Goal: Information Seeking & Learning: Learn about a topic

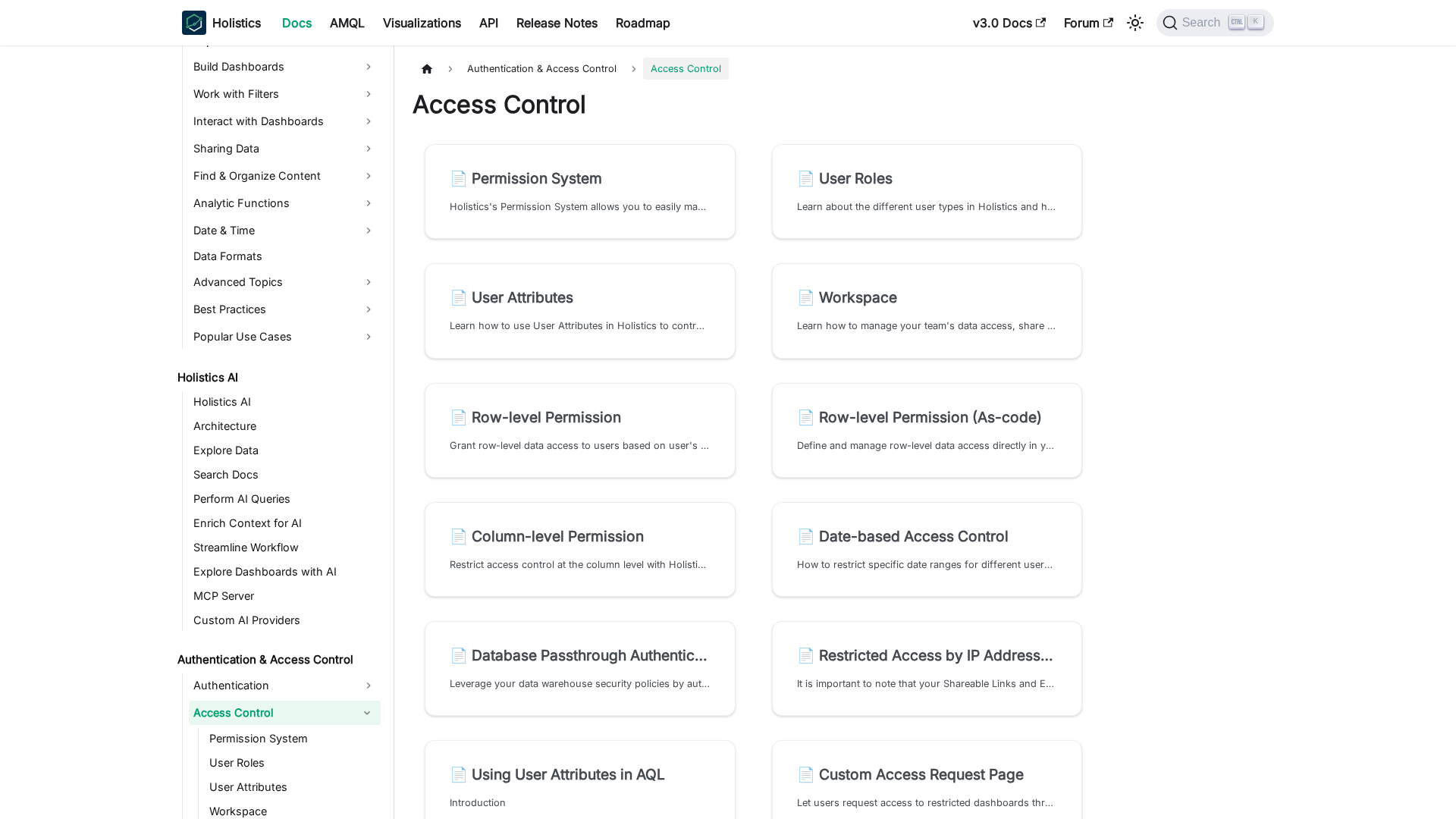
scroll to position [522, 0]
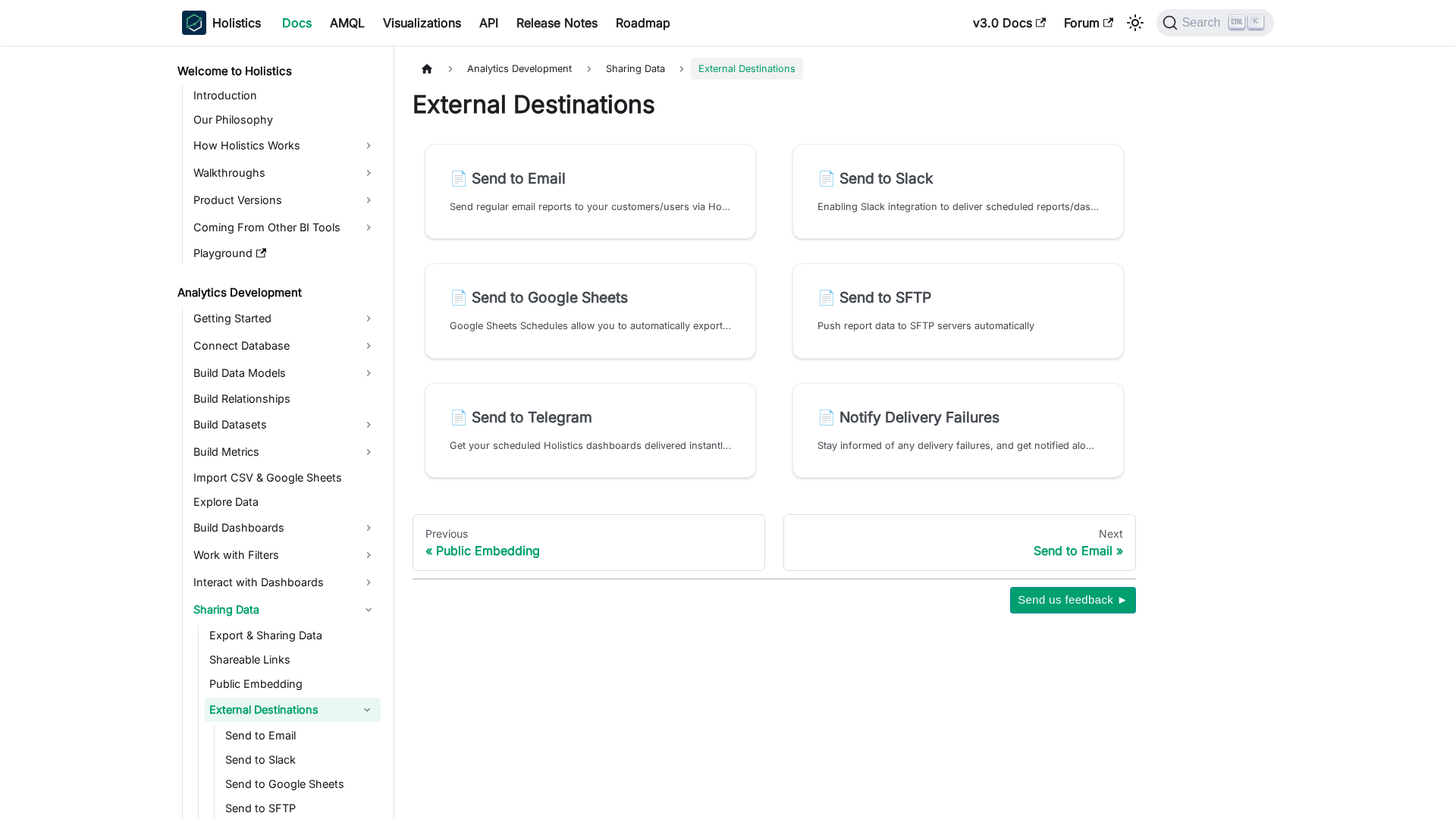
scroll to position [58, 0]
